Goal: Information Seeking & Learning: Learn about a topic

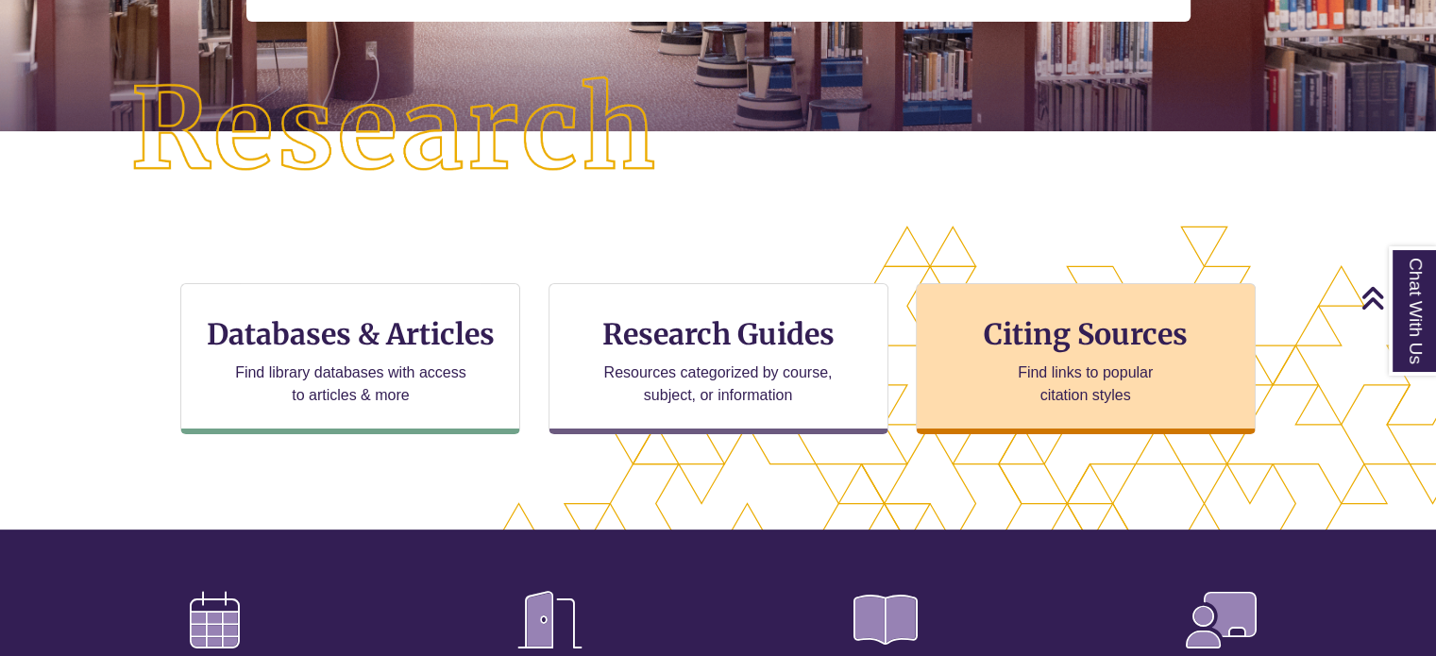
scroll to position [436, 1435]
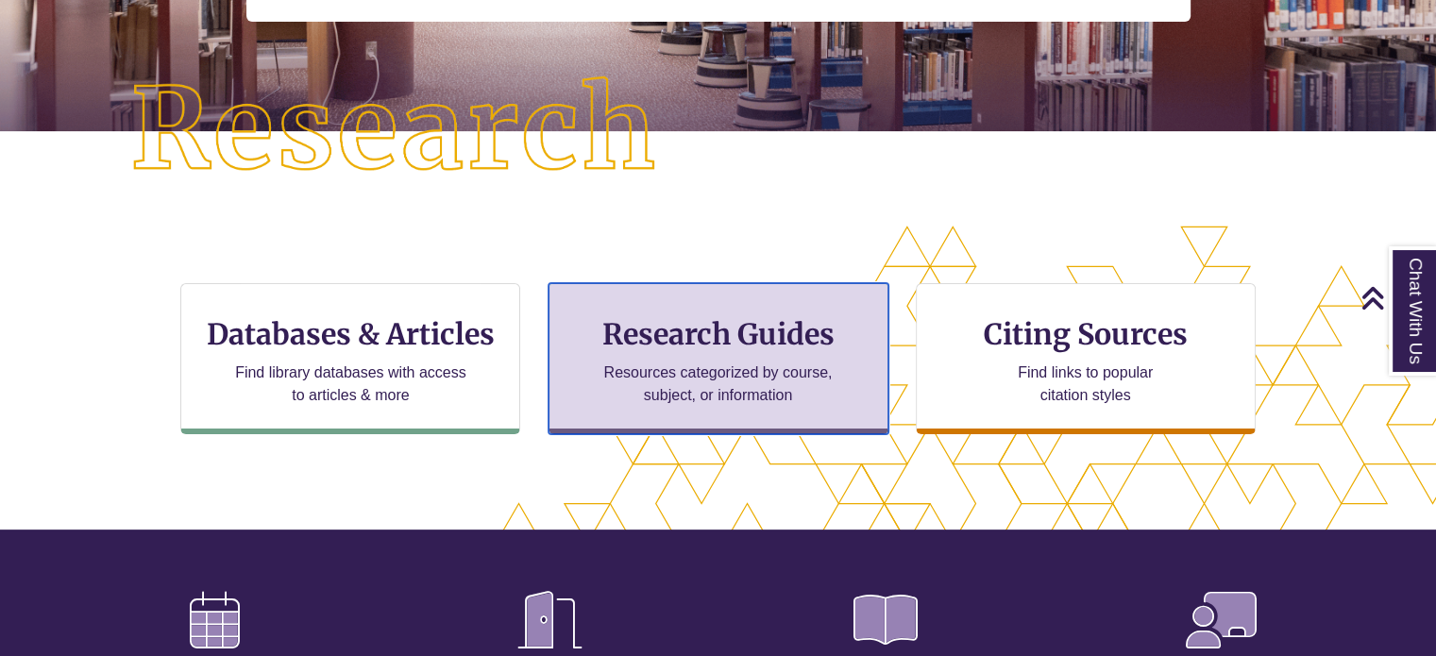
click at [636, 305] on div "Research Guides Resources categorized by course, subject, or information" at bounding box center [719, 358] width 340 height 151
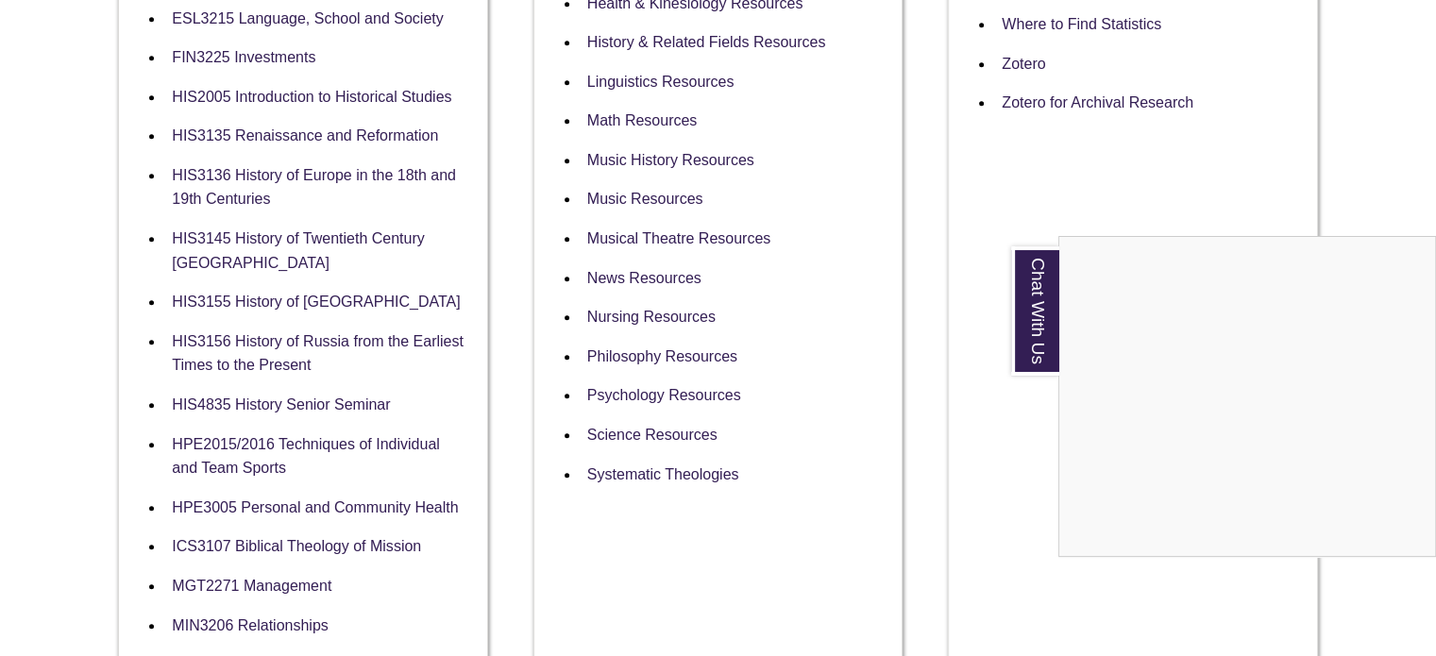
scroll to position [1095, 0]
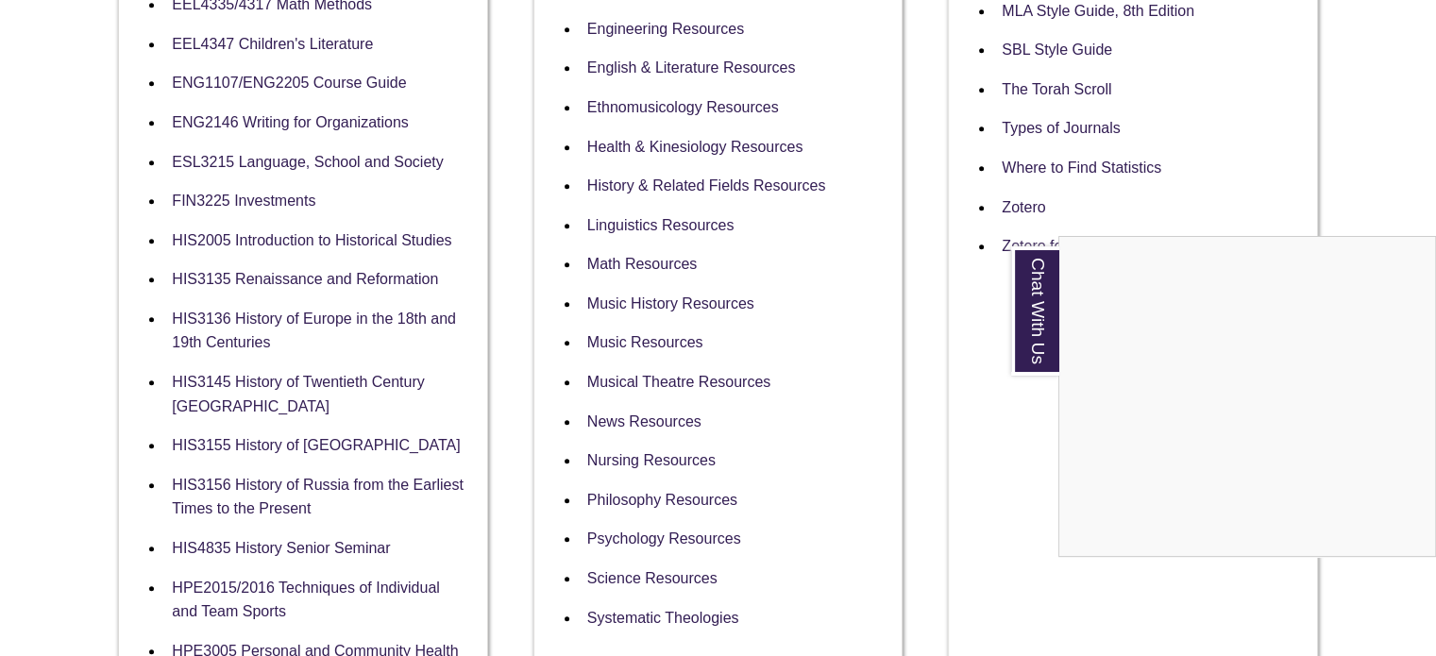
click at [649, 382] on div "Chat With Us" at bounding box center [718, 328] width 1436 height 656
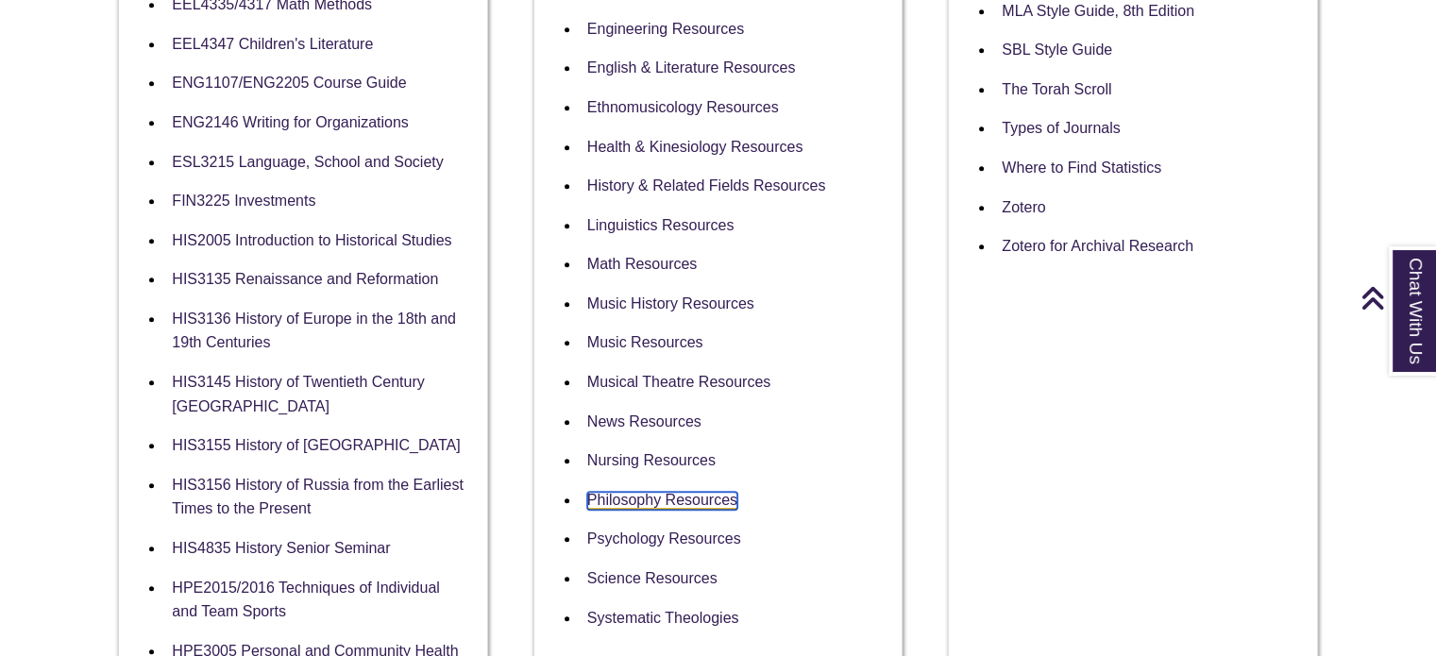
click at [649, 492] on link "Philosophy Resources" at bounding box center [662, 501] width 150 height 18
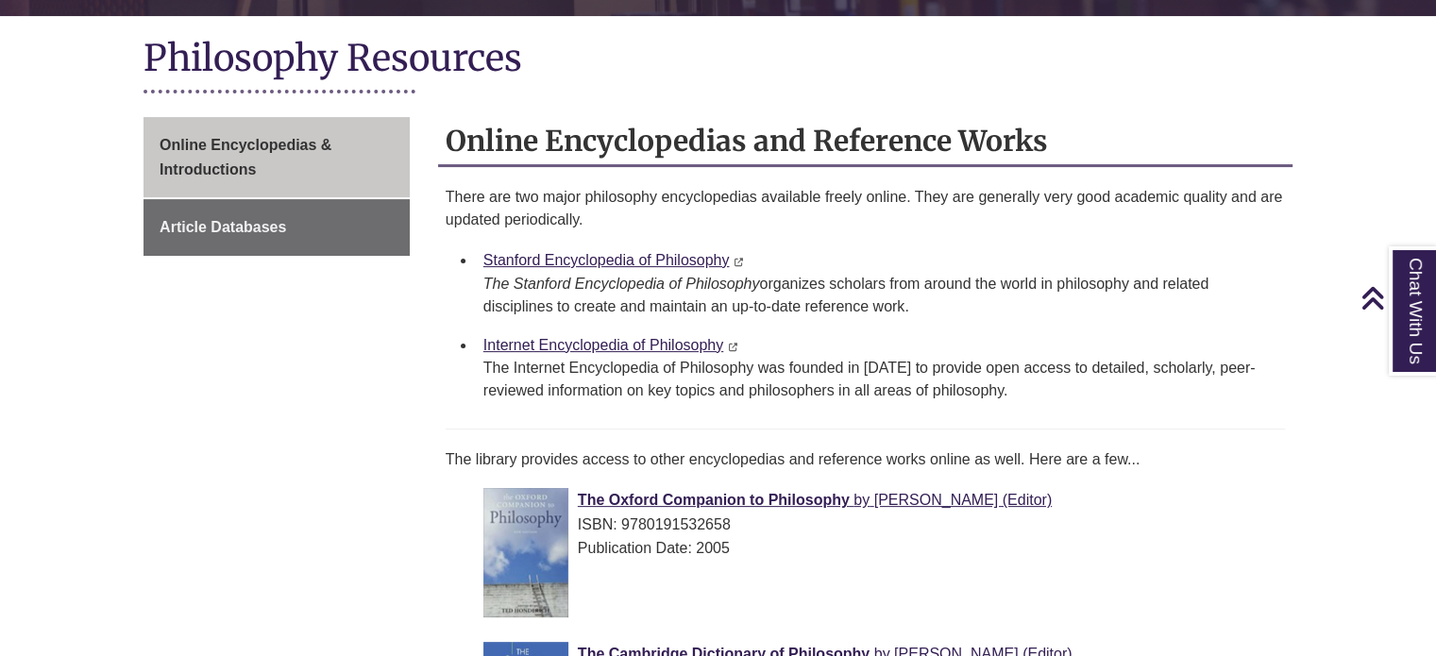
scroll to position [415, 0]
